Goal: Task Accomplishment & Management: Use online tool/utility

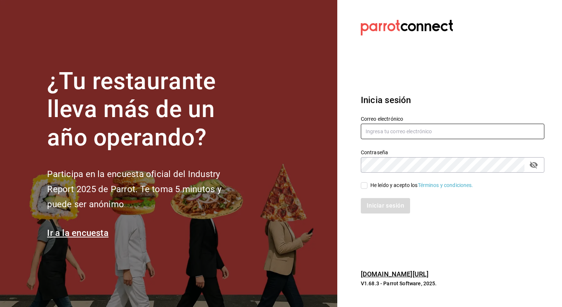
type input "[EMAIL_ADDRESS][PERSON_NAME][DOMAIN_NAME]"
click at [364, 187] on input "He leído y acepto los Términos y condiciones." at bounding box center [364, 185] width 7 height 7
checkbox input "true"
click at [461, 213] on div "Iniciar sesión" at bounding box center [453, 205] width 184 height 15
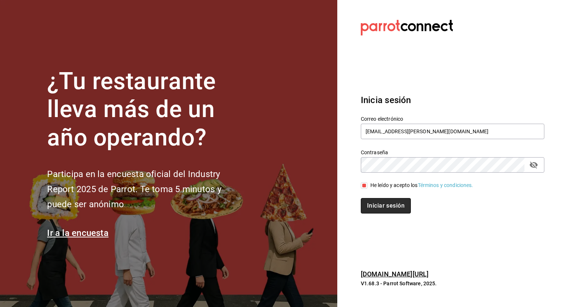
click at [395, 209] on button "Iniciar sesión" at bounding box center [386, 205] width 50 height 15
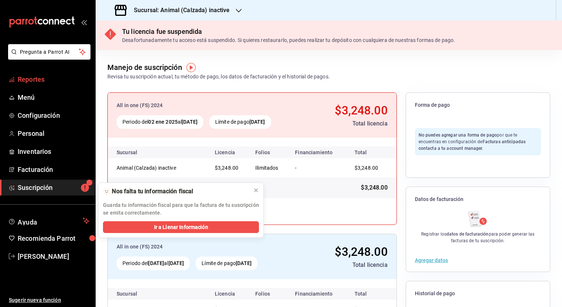
click at [40, 82] on span "Reportes" at bounding box center [54, 79] width 72 height 10
click at [41, 80] on span "Reportes" at bounding box center [54, 79] width 72 height 10
click at [240, 12] on icon "button" at bounding box center [239, 11] width 6 height 6
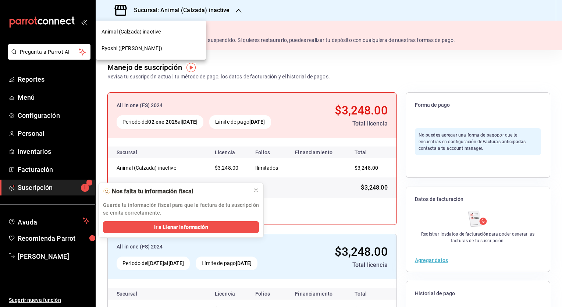
click at [133, 45] on span "Ryoshi (Polanco)" at bounding box center [132, 49] width 61 height 8
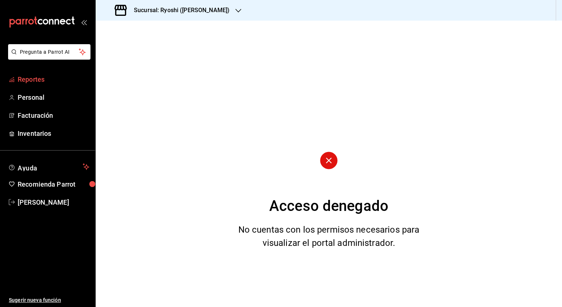
click at [40, 77] on span "Reportes" at bounding box center [54, 79] width 72 height 10
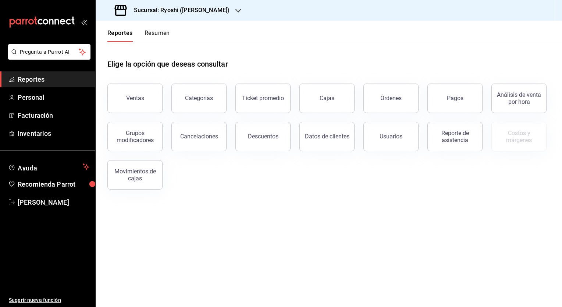
click at [363, 166] on div "Ventas Categorías Ticket promedio Cajas Órdenes Pagos Análisis de venta por hor…" at bounding box center [325, 132] width 452 height 115
click at [279, 60] on div "Elige la opción que deseas consultar" at bounding box center [328, 58] width 443 height 33
click at [140, 102] on button "Ventas" at bounding box center [134, 98] width 55 height 29
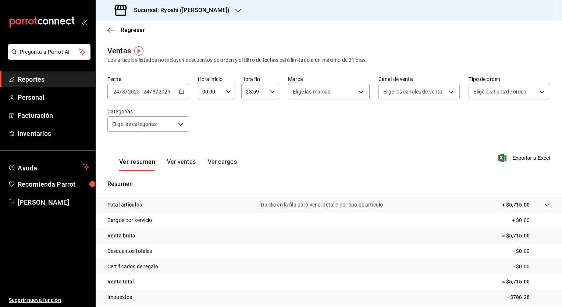
click at [181, 92] on icon "button" at bounding box center [181, 91] width 5 height 5
click at [288, 156] on div "Ver resumen Ver ventas Ver cargos Exportar a Excel" at bounding box center [329, 156] width 467 height 30
click at [229, 89] on icon "button" at bounding box center [228, 91] width 5 height 5
click at [208, 152] on span "05" at bounding box center [206, 149] width 7 height 6
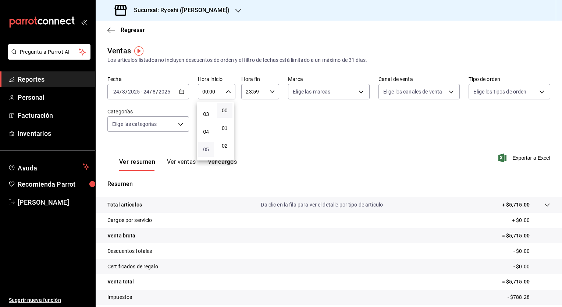
type input "05:00"
click at [271, 90] on div at bounding box center [281, 153] width 562 height 307
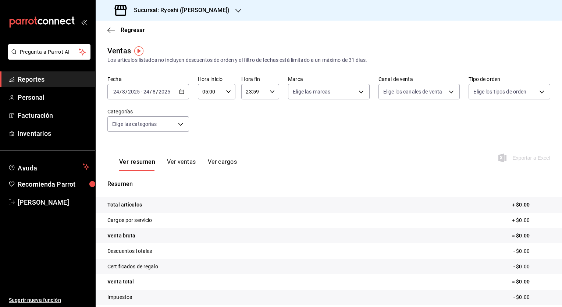
click at [271, 90] on icon "button" at bounding box center [272, 91] width 5 height 5
click at [248, 121] on button "04" at bounding box center [249, 123] width 16 height 15
type input "04:59"
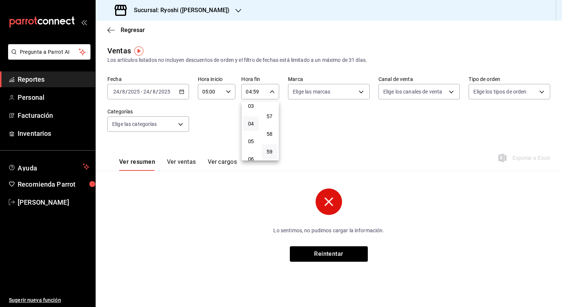
click at [182, 92] on div at bounding box center [281, 153] width 562 height 307
click at [182, 92] on icon "button" at bounding box center [181, 91] width 5 height 5
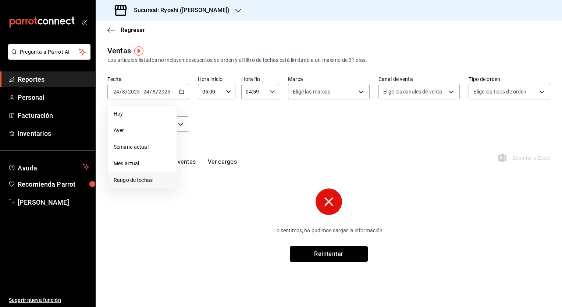
click at [136, 175] on li "Rango de fechas" at bounding box center [142, 180] width 69 height 17
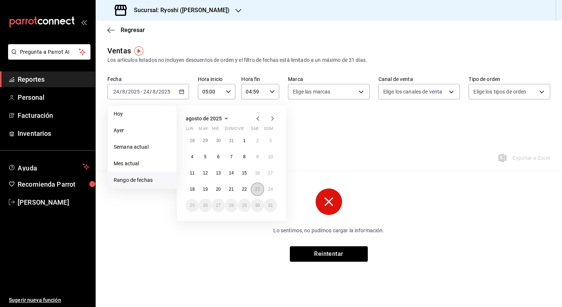
click at [256, 191] on abbr "23" at bounding box center [257, 189] width 5 height 5
click at [274, 191] on button "24" at bounding box center [270, 189] width 13 height 13
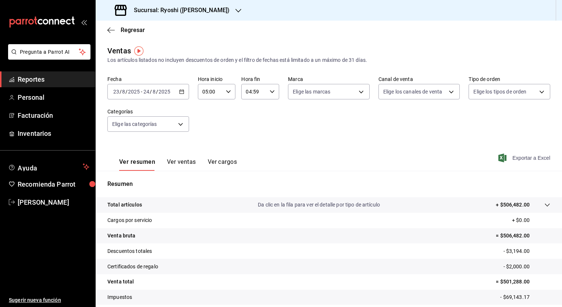
click at [531, 158] on span "Exportar a Excel" at bounding box center [525, 157] width 50 height 9
click at [308, 157] on div "Ver resumen Ver ventas Ver cargos Exportar a Excel" at bounding box center [329, 156] width 467 height 30
